Goal: Task Accomplishment & Management: Use online tool/utility

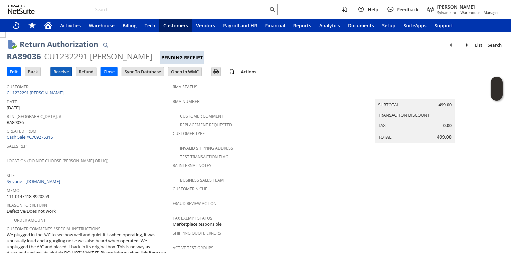
click at [57, 73] on input "Receive" at bounding box center [61, 71] width 21 height 9
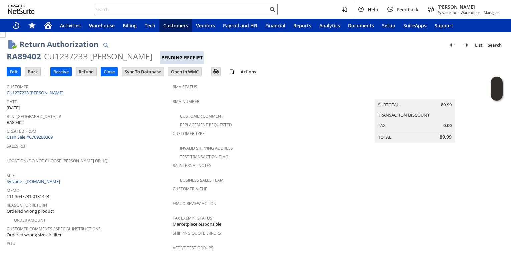
click at [63, 68] on input "Receive" at bounding box center [61, 71] width 21 height 9
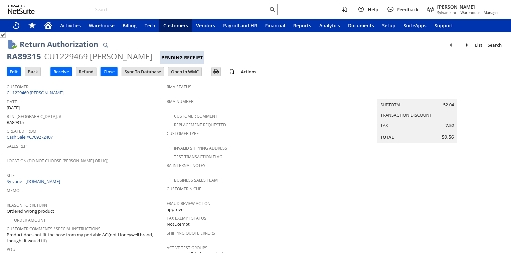
click at [22, 56] on div "RA89315" at bounding box center [24, 56] width 34 height 11
copy div "RA89315"
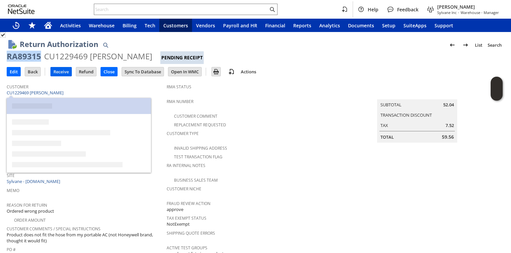
click at [61, 72] on input "Receive" at bounding box center [61, 71] width 21 height 9
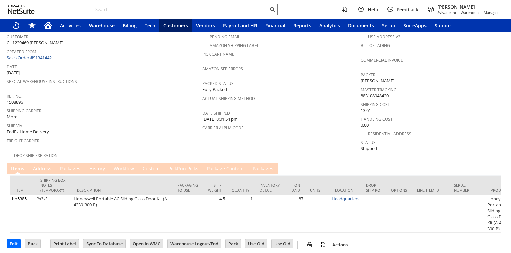
click at [71, 167] on link "P ackages" at bounding box center [70, 169] width 24 height 7
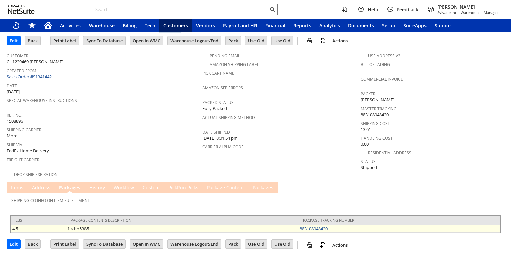
click at [340, 225] on td "883108048420" at bounding box center [399, 229] width 202 height 8
copy link "883108048420"
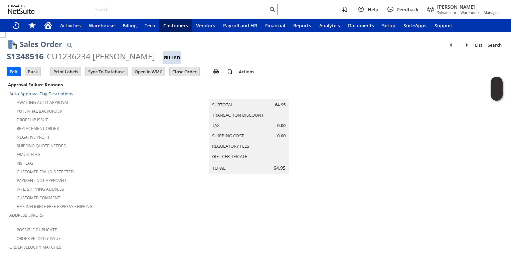
scroll to position [264, 0]
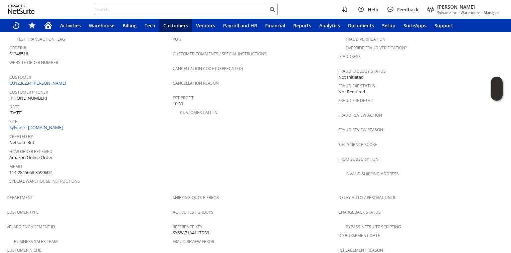
click at [43, 80] on link "CU1236234 [PERSON_NAME]" at bounding box center [38, 83] width 58 height 6
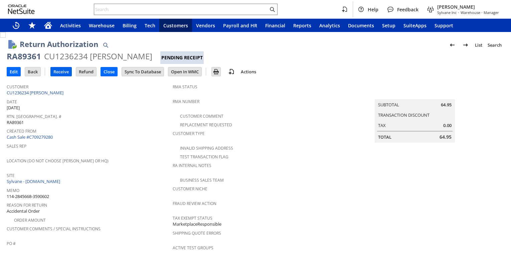
click at [69, 72] on input "Receive" at bounding box center [61, 71] width 21 height 9
click at [65, 70] on input "Receive" at bounding box center [61, 71] width 21 height 9
click at [59, 72] on input "Receive" at bounding box center [61, 71] width 21 height 9
click at [62, 70] on input "Receive" at bounding box center [61, 71] width 21 height 9
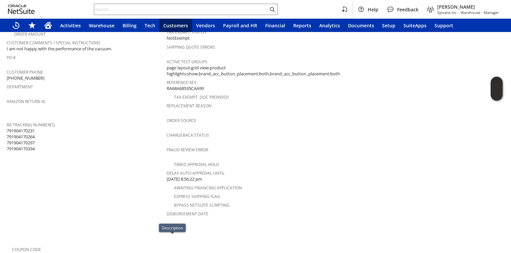
scroll to position [176, 0]
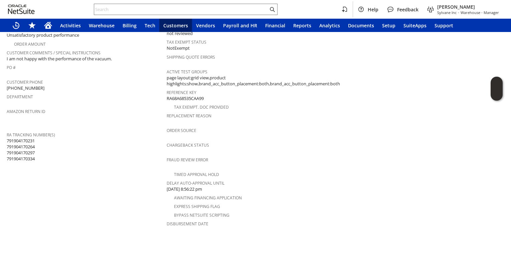
click at [30, 138] on span "791904170231 791904170264 791904170297 791904170334" at bounding box center [21, 150] width 28 height 24
drag, startPoint x: 30, startPoint y: 134, endPoint x: 93, endPoint y: 100, distance: 71.1
click at [93, 100] on td "Department" at bounding box center [87, 99] width 160 height 15
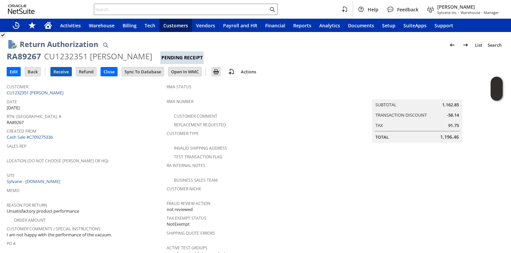
click at [56, 73] on input "Receive" at bounding box center [61, 71] width 21 height 9
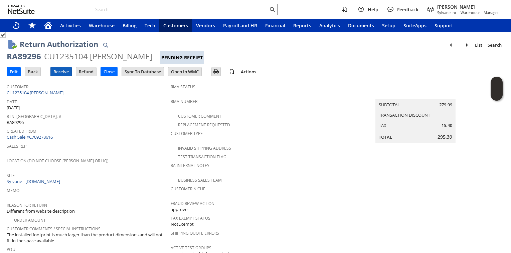
click at [68, 73] on input "Receive" at bounding box center [61, 71] width 21 height 9
